Goal: Task Accomplishment & Management: Manage account settings

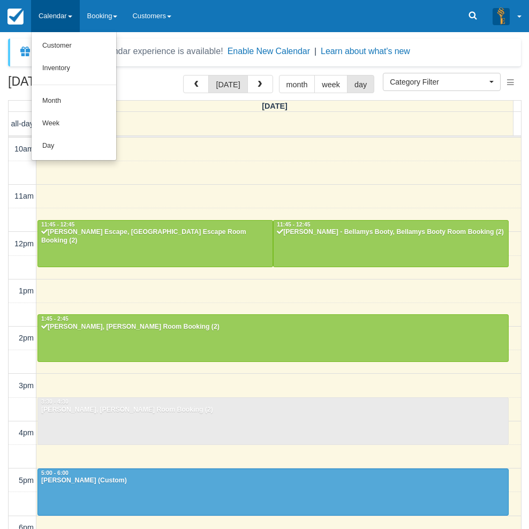
select select
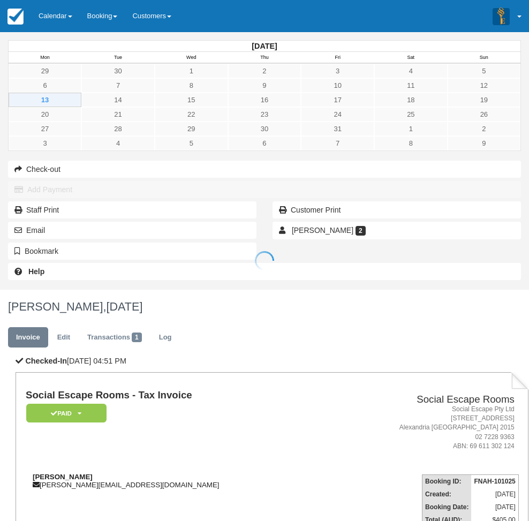
click at [239, 229] on div at bounding box center [264, 260] width 529 height 521
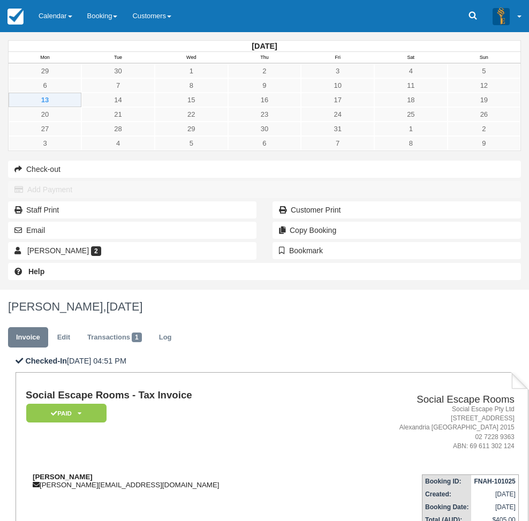
click at [234, 473] on div "Cheryl Kitchener cheryl@unscriptedphotographers.com" at bounding box center [176, 481] width 301 height 16
drag, startPoint x: 234, startPoint y: 229, endPoint x: 289, endPoint y: 229, distance: 55.1
click at [289, 473] on div "Cheryl Kitchener cheryl@unscriptedphotographers.com" at bounding box center [176, 481] width 301 height 16
click at [93, 473] on strong "Cheryl Kitchener" at bounding box center [63, 477] width 60 height 8
drag, startPoint x: 183, startPoint y: 221, endPoint x: 202, endPoint y: 219, distance: 19.9
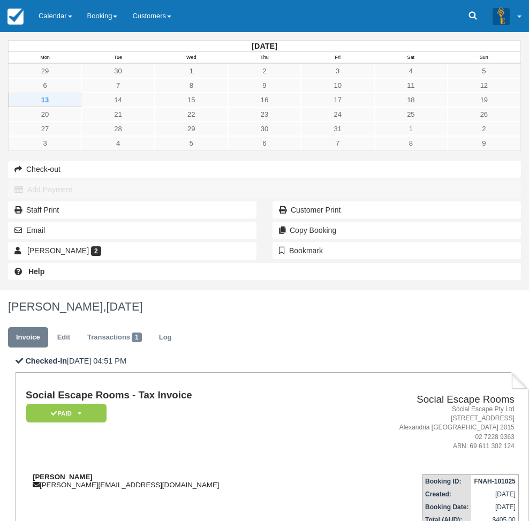
click at [93, 473] on strong "Cheryl Kitchener" at bounding box center [63, 477] width 60 height 8
